Goal: Task Accomplishment & Management: Complete application form

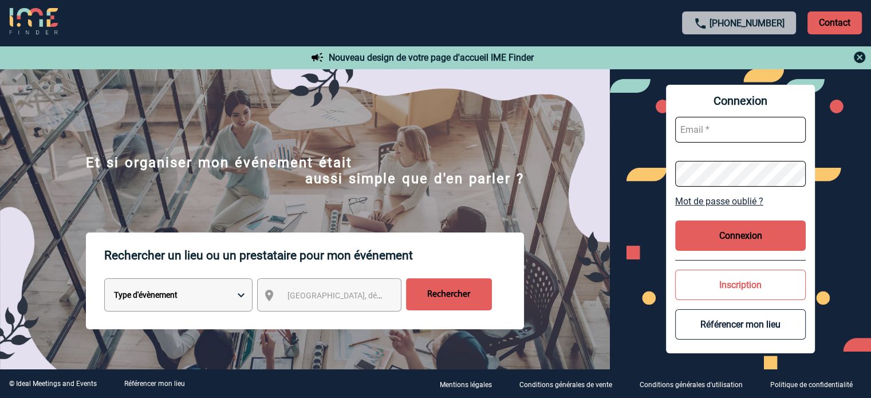
type input "[EMAIL_ADDRESS][DOMAIN_NAME]"
drag, startPoint x: 732, startPoint y: 238, endPoint x: 724, endPoint y: 238, distance: 8.0
click at [730, 238] on button "Connexion" at bounding box center [740, 235] width 131 height 30
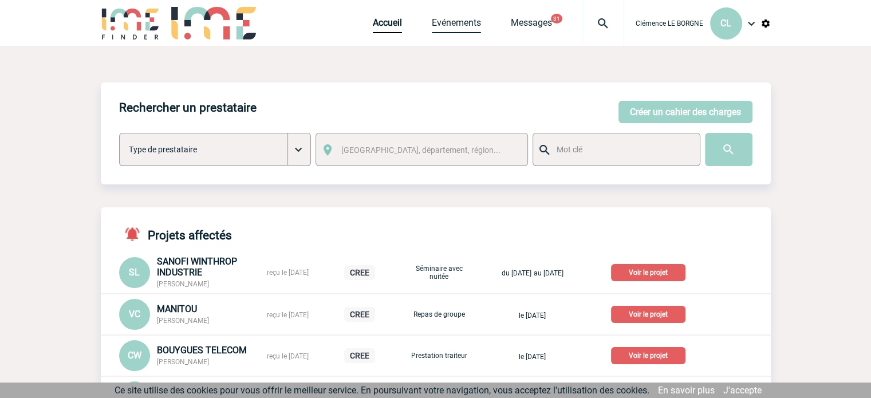
click at [463, 25] on link "Evénements" at bounding box center [456, 25] width 49 height 16
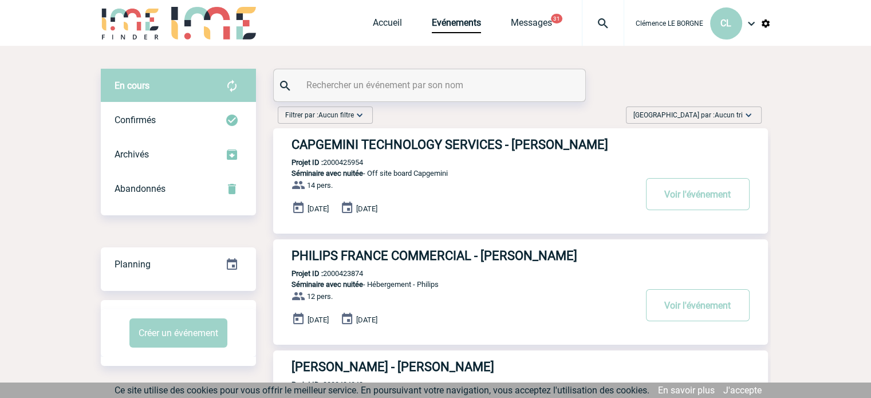
click at [470, 91] on input "text" at bounding box center [430, 85] width 255 height 17
paste input "2000424577"
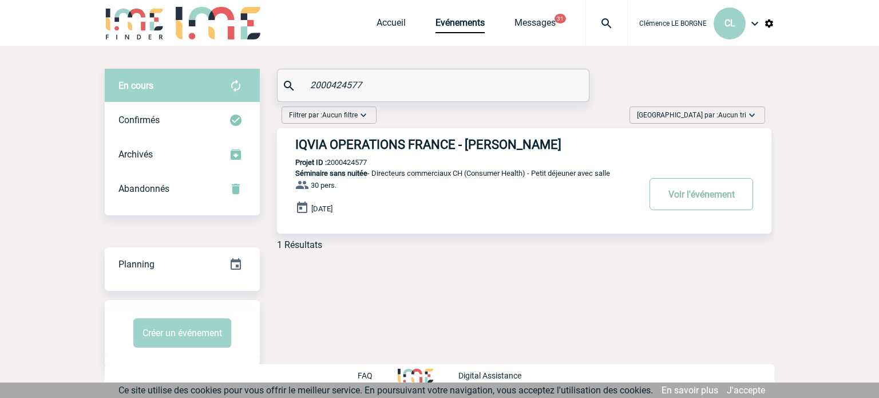
type input "2000424577"
click at [682, 193] on button "Voir l'événement" at bounding box center [702, 194] width 104 height 32
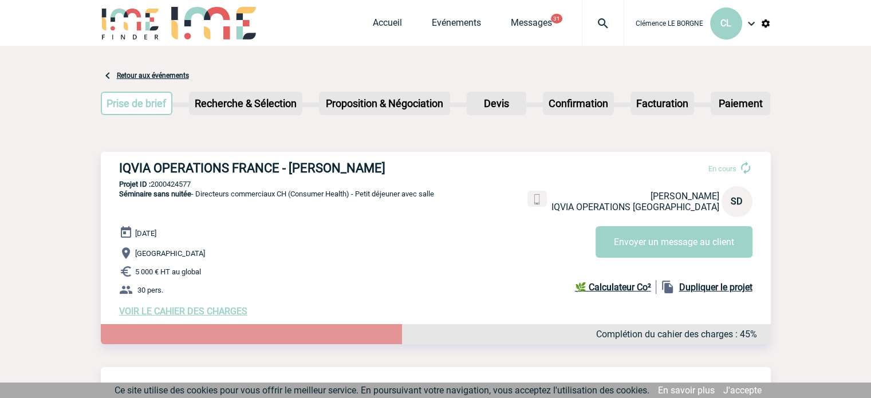
click at [168, 313] on span "VOIR LE CAHIER DES CHARGES" at bounding box center [183, 311] width 128 height 11
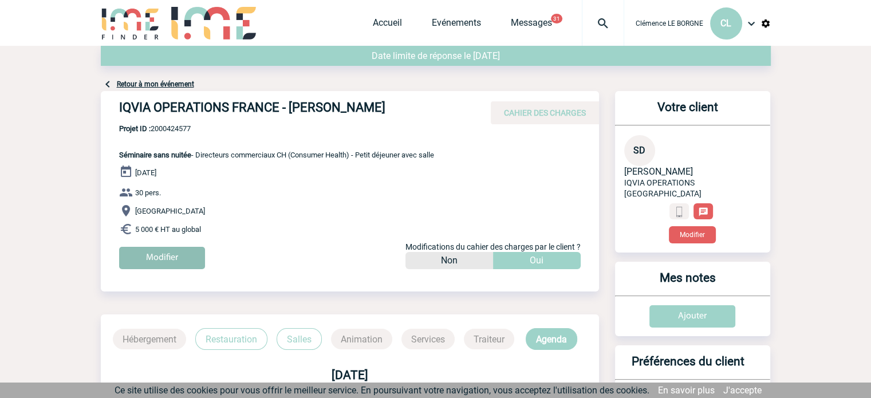
click at [180, 260] on input "Modifier" at bounding box center [162, 258] width 86 height 22
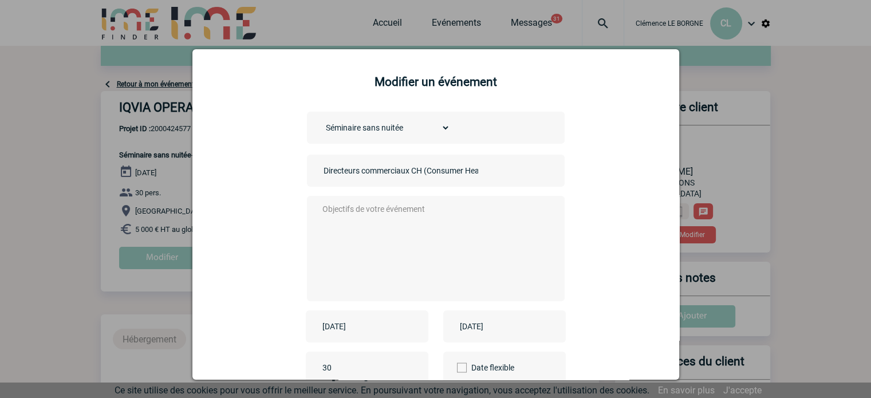
scroll to position [114, 0]
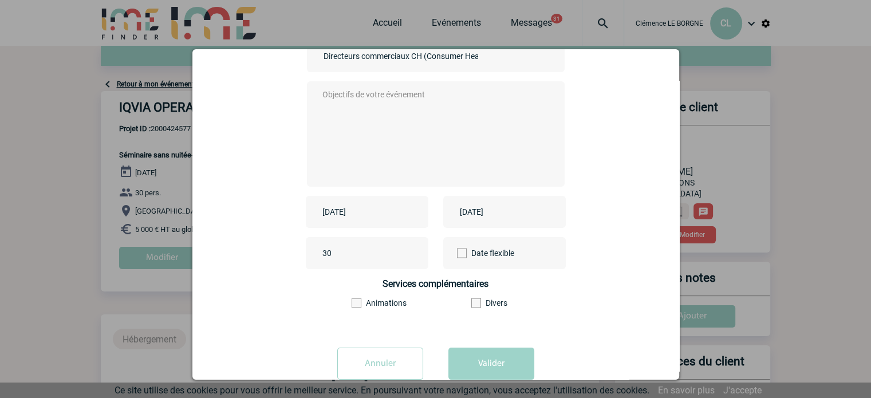
click at [355, 204] on div "[DATE]" at bounding box center [367, 212] width 123 height 32
click at [359, 208] on input "[DATE]" at bounding box center [358, 211] width 79 height 15
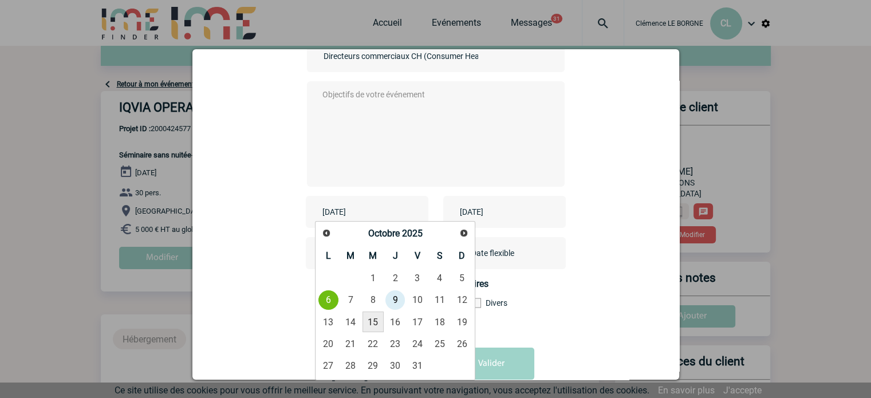
click at [374, 325] on link "15" at bounding box center [372, 321] width 21 height 21
type input "[DATE]"
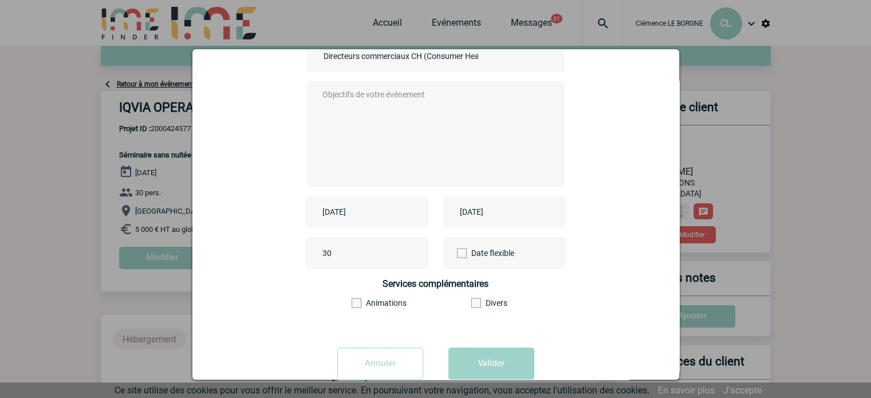
click at [511, 215] on input "[DATE]" at bounding box center [496, 211] width 79 height 15
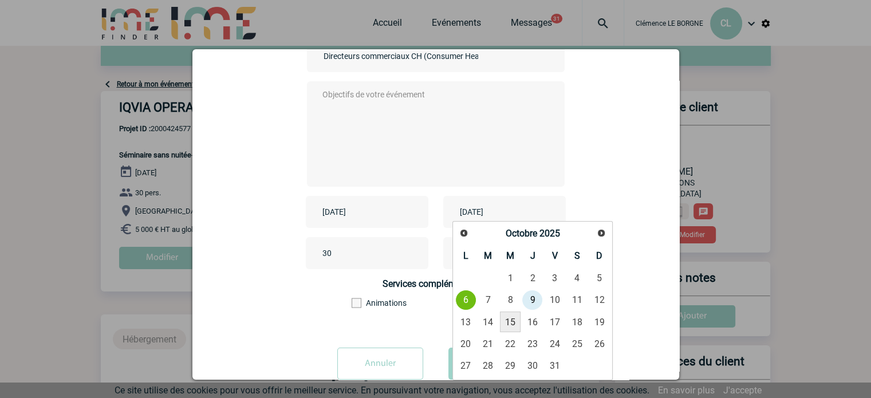
click at [507, 318] on link "15" at bounding box center [510, 321] width 21 height 21
type input "[DATE]"
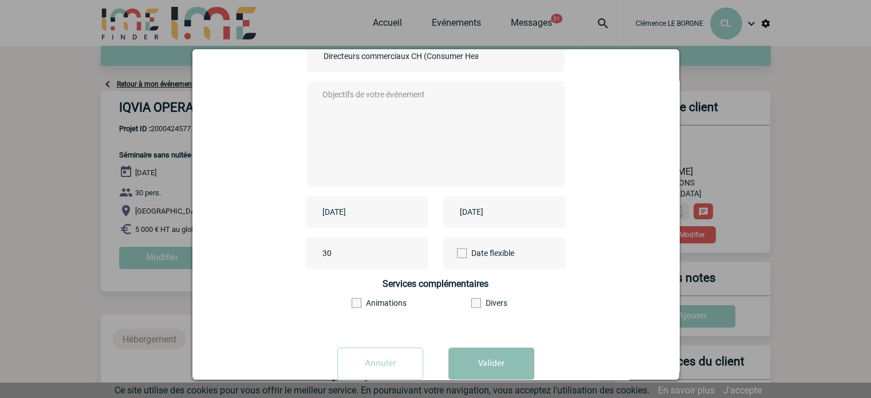
click at [479, 372] on button "Valider" at bounding box center [491, 363] width 86 height 32
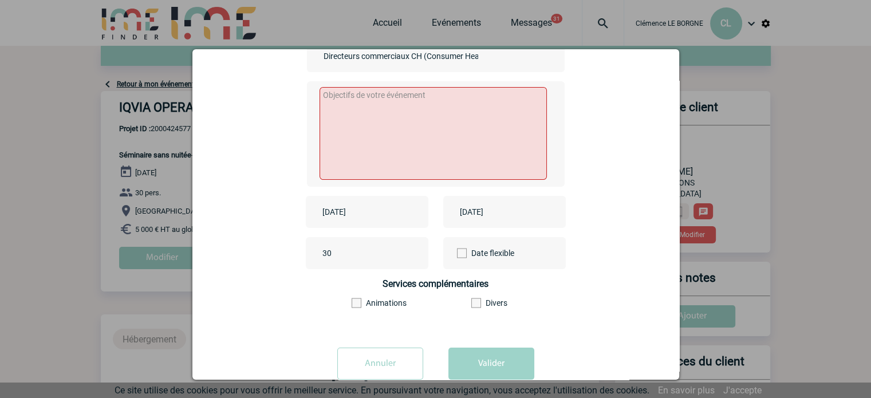
click at [418, 145] on textarea at bounding box center [432, 133] width 227 height 93
type textarea "MAJ"
click at [505, 364] on button "Valider" at bounding box center [491, 363] width 86 height 32
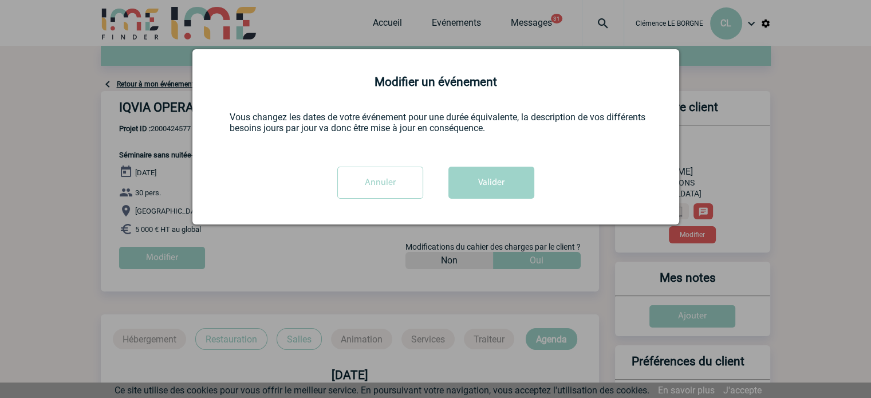
click at [412, 175] on input "Annuler" at bounding box center [380, 183] width 86 height 32
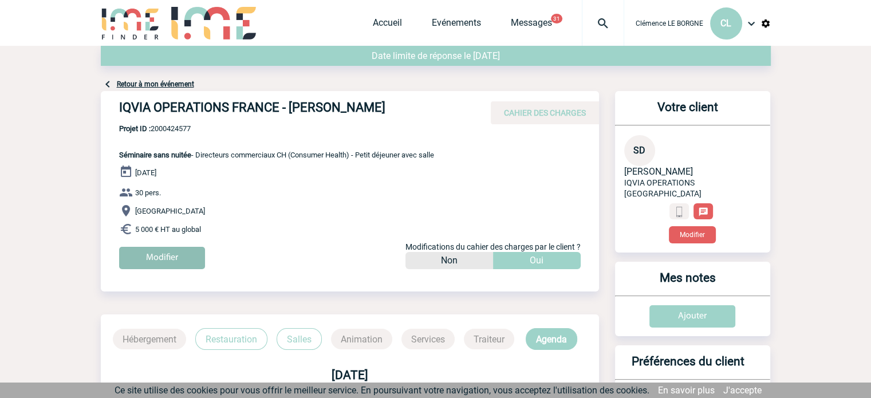
click at [149, 256] on input "Modifier" at bounding box center [162, 258] width 86 height 22
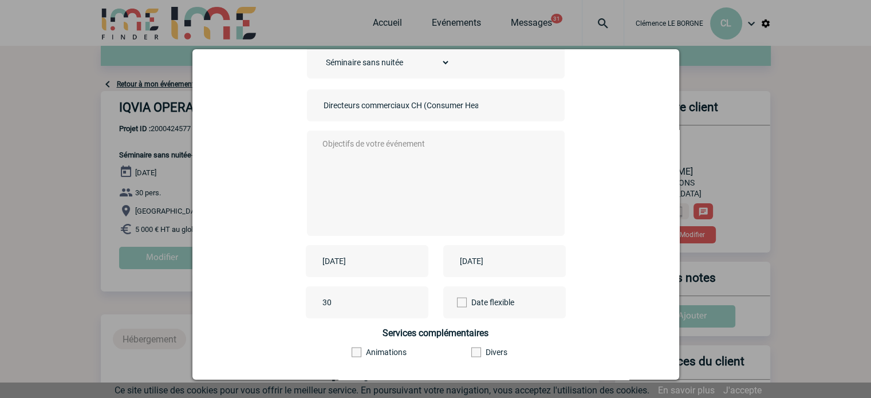
scroll to position [114, 0]
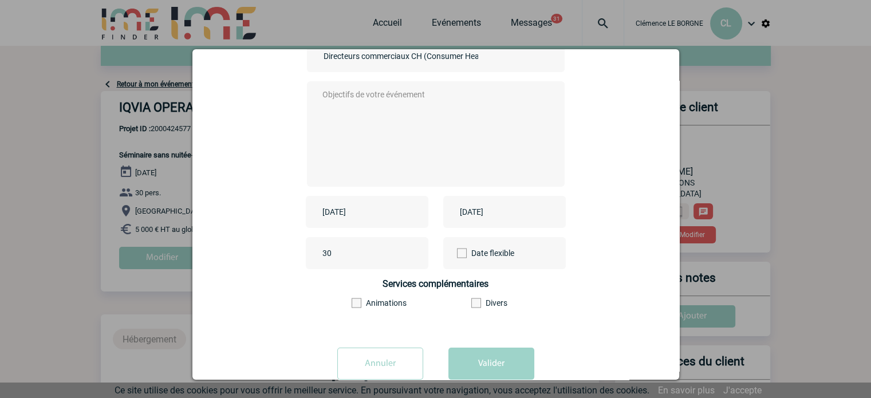
click at [357, 214] on input "[DATE]" at bounding box center [358, 211] width 79 height 15
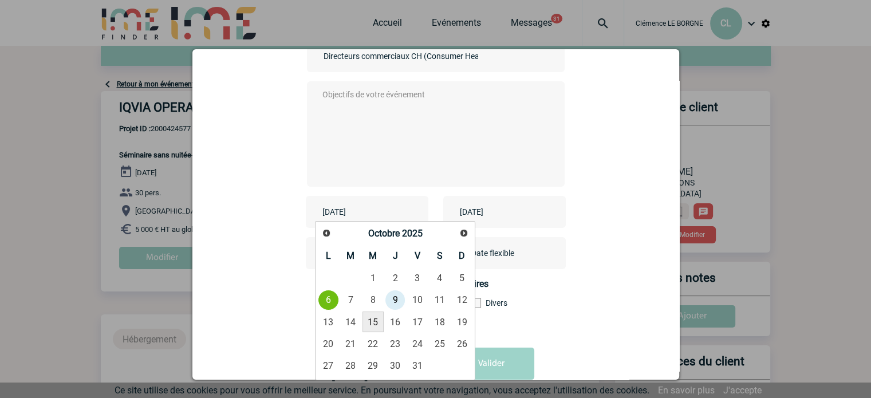
click at [376, 323] on link "15" at bounding box center [372, 321] width 21 height 21
type input "[DATE]"
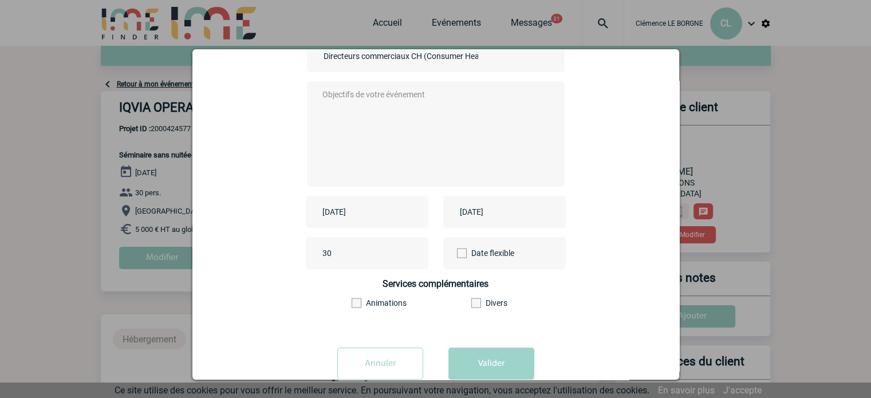
click at [490, 219] on input "[DATE]" at bounding box center [496, 211] width 79 height 15
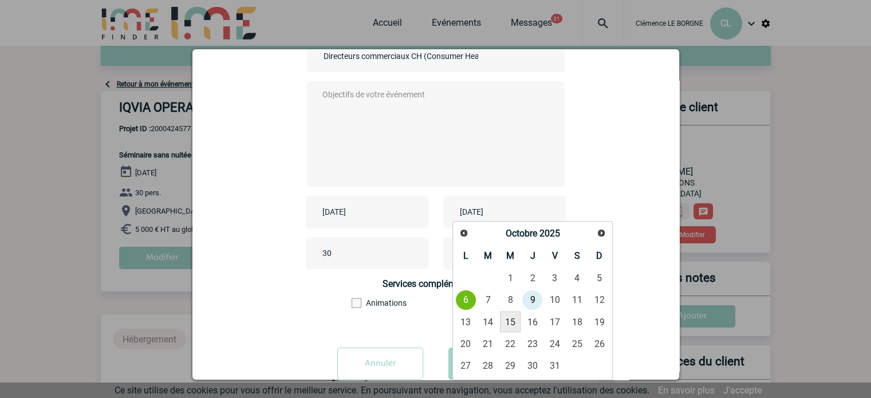
click at [512, 326] on link "15" at bounding box center [510, 321] width 21 height 21
type input "[DATE]"
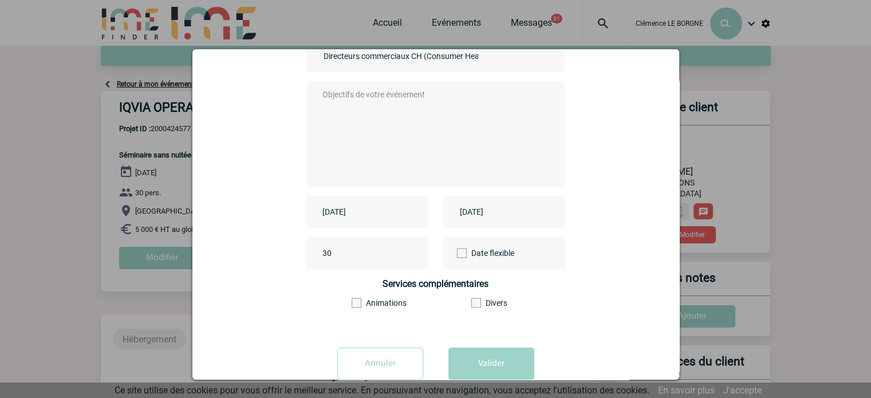
click at [379, 130] on textarea at bounding box center [432, 133] width 226 height 92
type textarea "MAJ"
click at [479, 364] on button "Valider" at bounding box center [491, 363] width 86 height 32
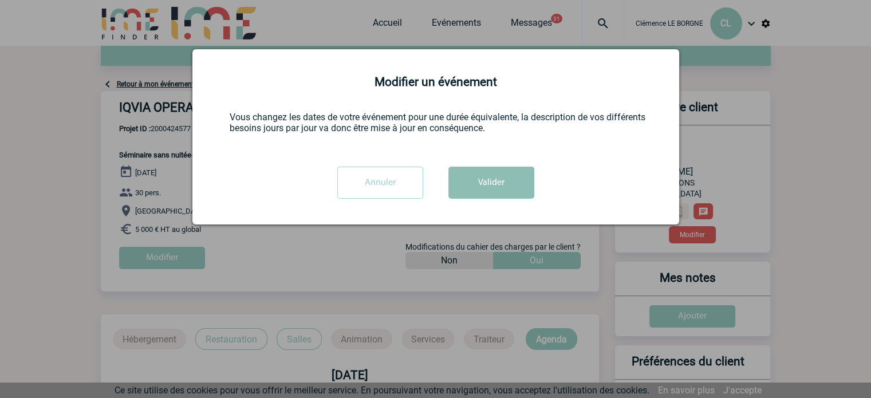
click at [504, 173] on button "Valider" at bounding box center [491, 183] width 86 height 32
